Goal: Information Seeking & Learning: Learn about a topic

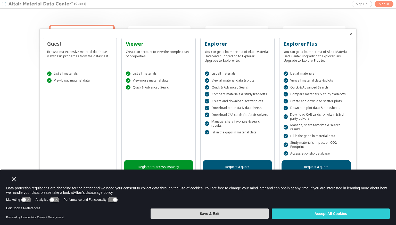
click at [244, 213] on button "Save & Exit" at bounding box center [209, 213] width 118 height 10
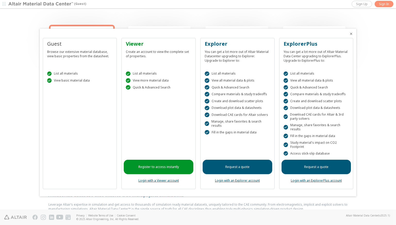
click at [351, 33] on icon "Close" at bounding box center [351, 34] width 4 height 4
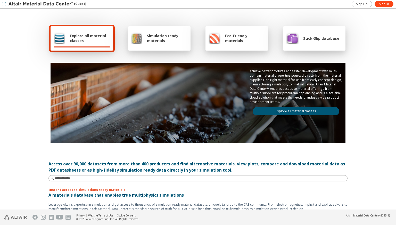
click at [98, 35] on span "Explore all material classes" at bounding box center [90, 38] width 40 height 10
click at [81, 178] on input at bounding box center [201, 177] width 292 height 5
type input "******"
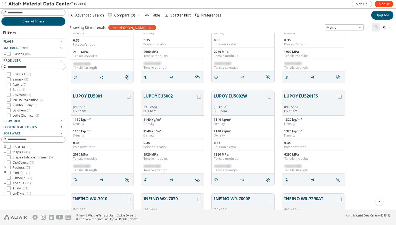
scroll to position [52, 0]
